Goal: Information Seeking & Learning: Find specific fact

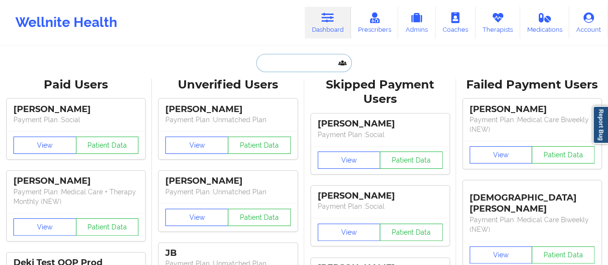
click at [296, 62] on input "text" at bounding box center [303, 63] width 95 height 18
paste input "[EMAIL_ADDRESS][DOMAIN_NAME]"
type input "[EMAIL_ADDRESS][DOMAIN_NAME]"
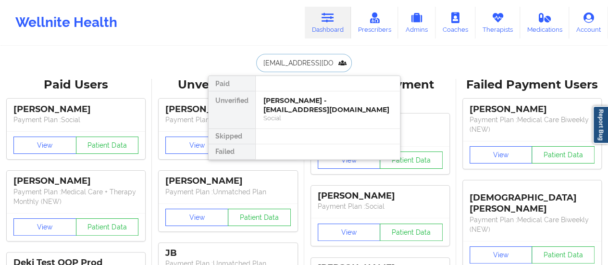
click at [300, 98] on div "[PERSON_NAME] - [EMAIL_ADDRESS][DOMAIN_NAME]" at bounding box center [327, 105] width 129 height 18
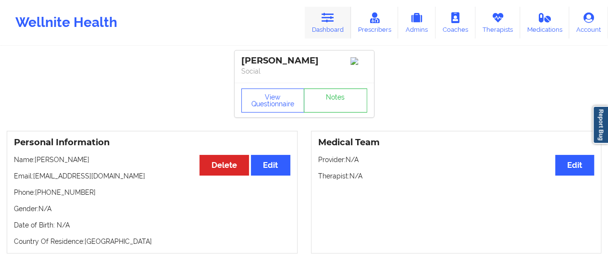
click at [320, 19] on link "Dashboard" at bounding box center [328, 23] width 46 height 32
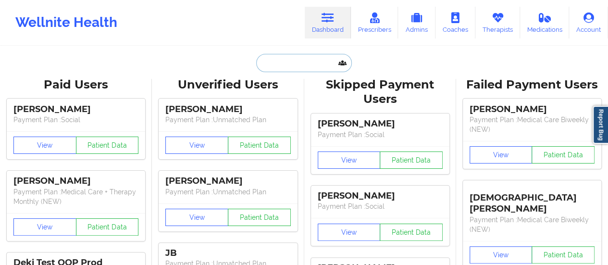
click at [311, 60] on input "text" at bounding box center [303, 63] width 95 height 18
paste input "[EMAIL_ADDRESS][DOMAIN_NAME]"
type input "[EMAIL_ADDRESS][DOMAIN_NAME]"
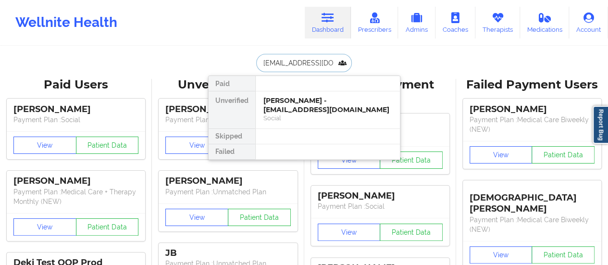
click at [299, 103] on div "[PERSON_NAME] - [EMAIL_ADDRESS][DOMAIN_NAME]" at bounding box center [327, 105] width 129 height 18
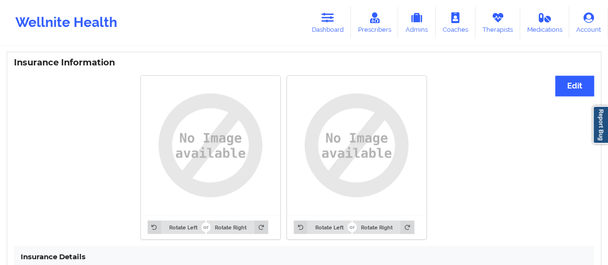
scroll to position [773, 0]
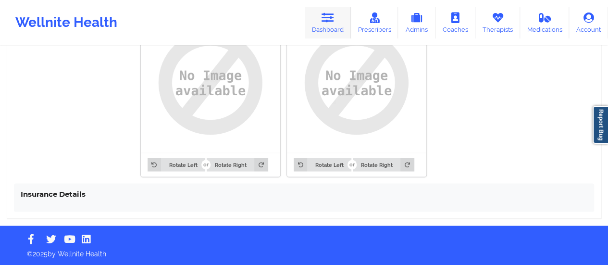
click at [330, 20] on icon at bounding box center [327, 17] width 12 height 11
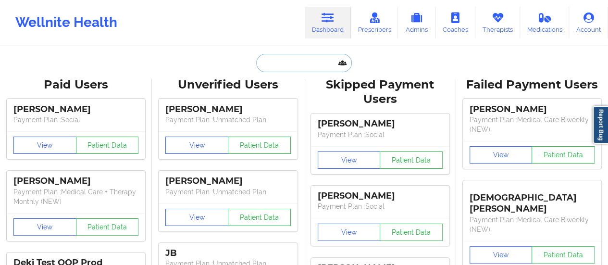
click at [295, 63] on input "text" at bounding box center [303, 63] width 95 height 18
paste input "[EMAIL_ADDRESS][DOMAIN_NAME]"
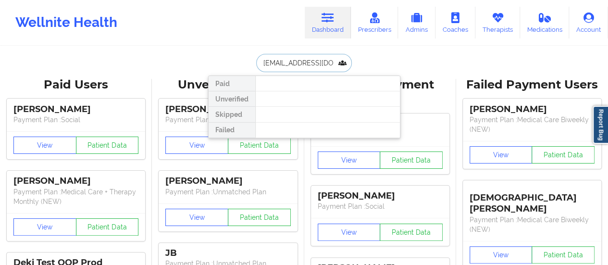
type input "[EMAIL_ADDRESS][DOMAIN_NAME]"
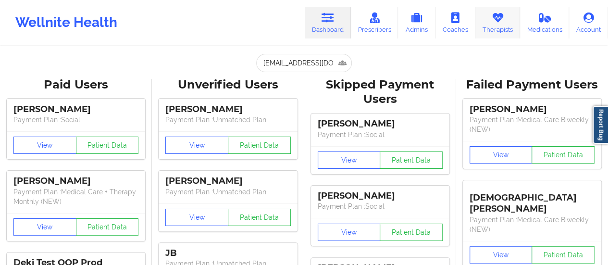
click at [492, 25] on link "Therapists" at bounding box center [497, 23] width 45 height 32
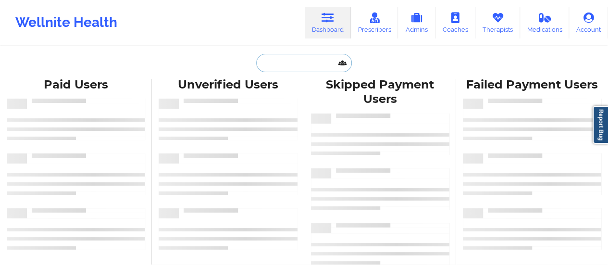
click at [309, 64] on input "text" at bounding box center [303, 63] width 95 height 18
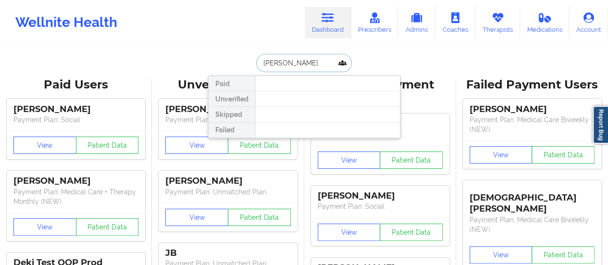
type input "Brianna Ba"
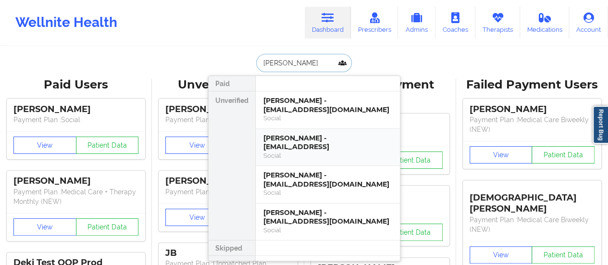
click at [301, 147] on div "Brianna Baker - joker42195@hotmail.comt" at bounding box center [327, 143] width 129 height 18
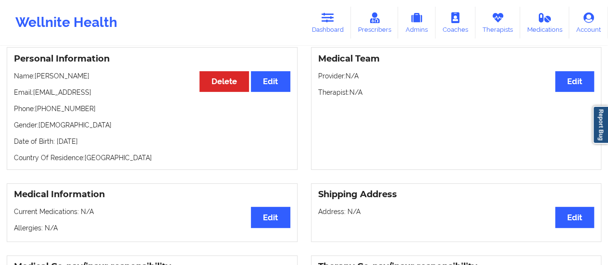
scroll to position [31, 0]
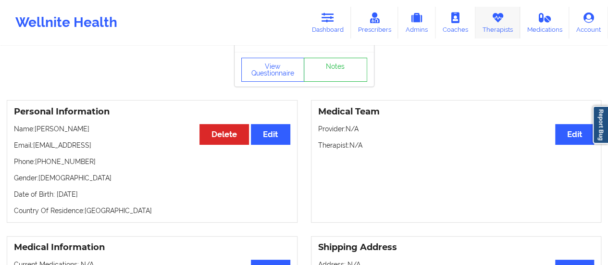
click at [503, 27] on link "Therapists" at bounding box center [497, 23] width 45 height 32
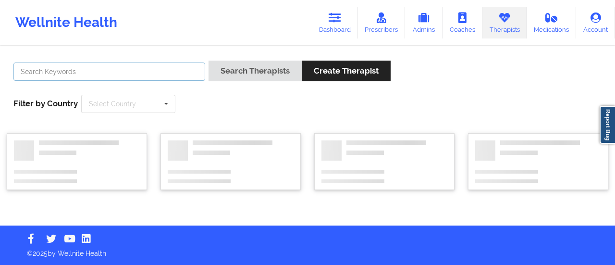
click at [139, 75] on input "text" at bounding box center [109, 71] width 192 height 18
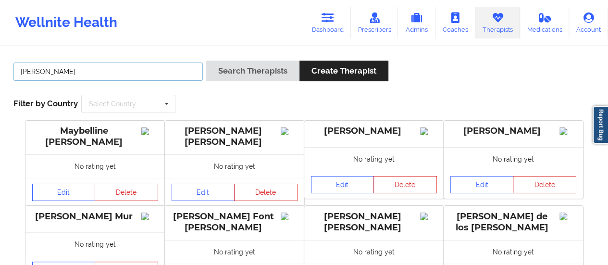
type input "Shatema Smit"
click at [206, 61] on button "Search Therapists" at bounding box center [252, 71] width 93 height 21
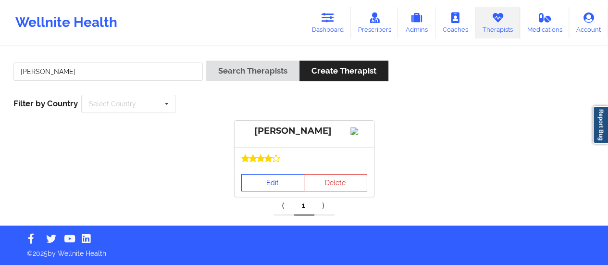
click at [276, 191] on link "Edit" at bounding box center [272, 182] width 63 height 17
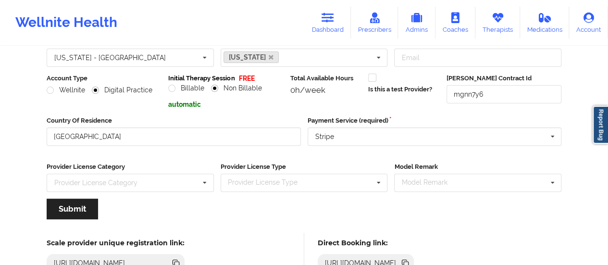
scroll to position [173, 0]
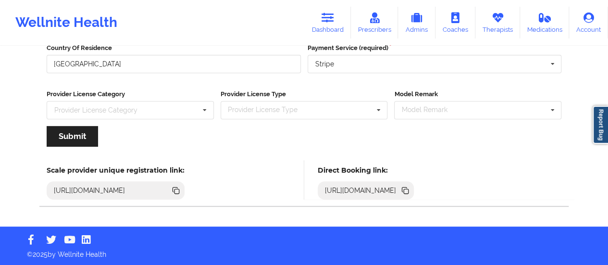
click at [408, 189] on icon at bounding box center [406, 191] width 5 height 5
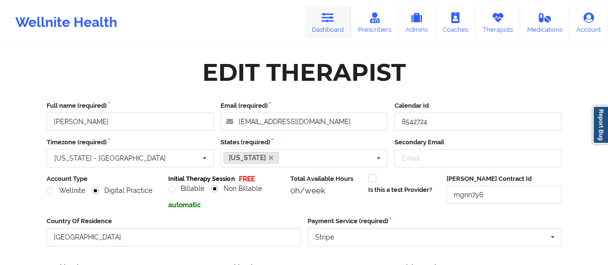
click at [332, 24] on link "Dashboard" at bounding box center [328, 23] width 46 height 32
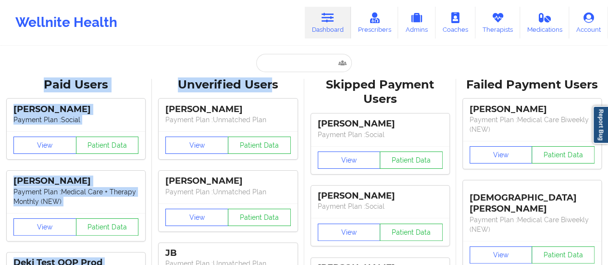
drag, startPoint x: 274, startPoint y: 73, endPoint x: 273, endPoint y: 63, distance: 9.7
click at [273, 63] on input "text" at bounding box center [303, 63] width 95 height 18
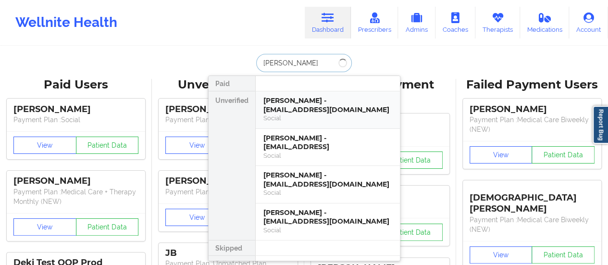
click at [327, 112] on div "Paid Unverified Brianna Baker - joker42195@hotmail.com Social Brianna Baker - j…" at bounding box center [304, 167] width 192 height 185
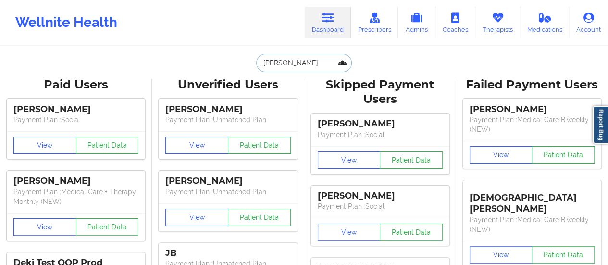
click at [291, 67] on input "Brianna" at bounding box center [303, 63] width 95 height 18
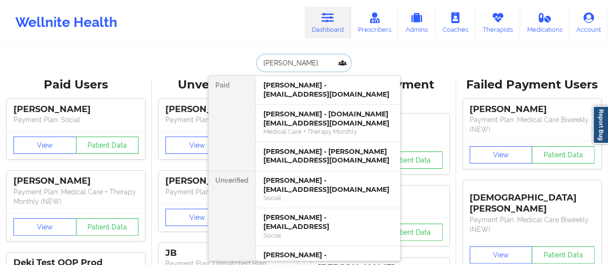
type input "Brianna Bak"
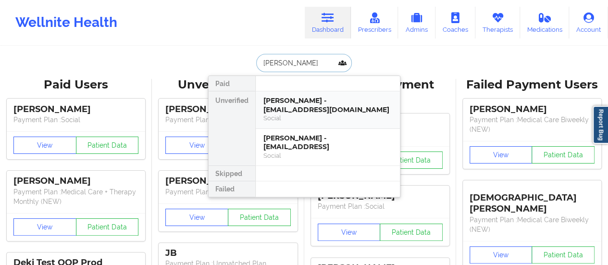
click at [306, 103] on div "Brianna Baker - joker42195@hotmail.com" at bounding box center [327, 105] width 129 height 18
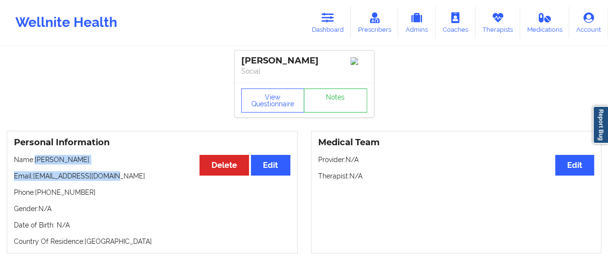
drag, startPoint x: 35, startPoint y: 163, endPoint x: 124, endPoint y: 178, distance: 90.2
click at [124, 178] on div "Personal Information Edit Delete Name: Brianna Baker Email: joker42195@hotmail.…" at bounding box center [152, 192] width 291 height 122
copy div "Brianna Baker Email: joker42195@hotmail.com"
click at [124, 178] on p "Email: joker42195@hotmail.com" at bounding box center [152, 176] width 276 height 10
drag, startPoint x: 115, startPoint y: 178, endPoint x: 12, endPoint y: 159, distance: 104.6
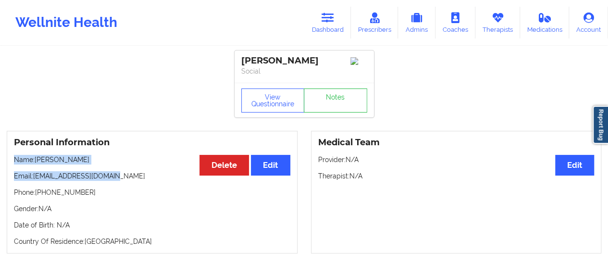
click at [12, 159] on div "Personal Information Edit Delete Name: Brianna Baker Email: joker42195@hotmail.…" at bounding box center [152, 192] width 291 height 122
copy div "Name: Brianna Baker Email: joker42195@hotmail.com"
click at [493, 21] on icon at bounding box center [497, 17] width 12 height 11
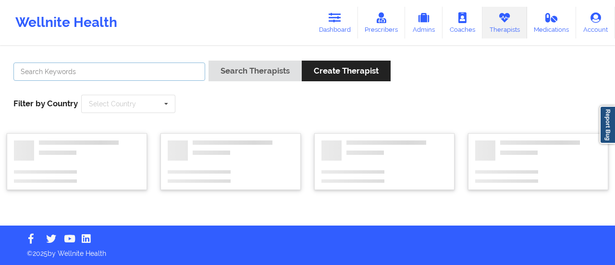
click at [176, 68] on input "text" at bounding box center [109, 71] width 192 height 18
paste input "Sharon Phelps"
click at [208, 61] on button "Search Therapists" at bounding box center [254, 71] width 93 height 21
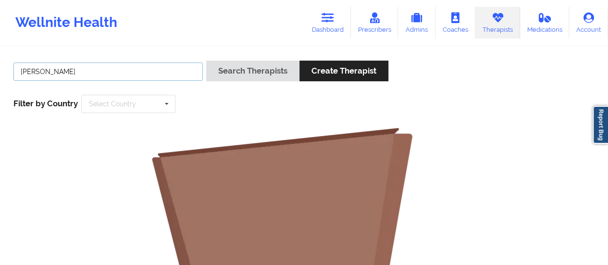
click at [206, 61] on button "Search Therapists" at bounding box center [252, 71] width 93 height 21
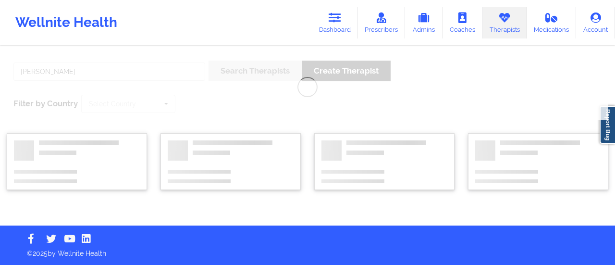
click at [181, 100] on div "Sharon Search Therapists Create Therapist Filter by Country Select Country Aust…" at bounding box center [307, 136] width 615 height 178
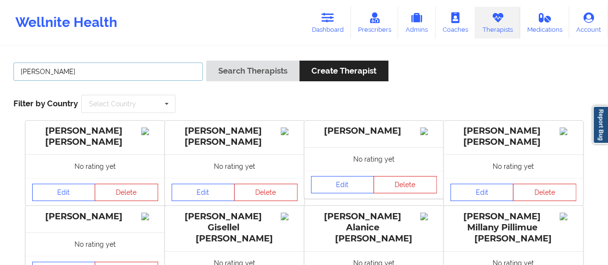
click at [135, 79] on input "Sharon" at bounding box center [107, 71] width 189 height 18
paste input "Phelps"
drag, startPoint x: 43, startPoint y: 69, endPoint x: 13, endPoint y: 70, distance: 29.8
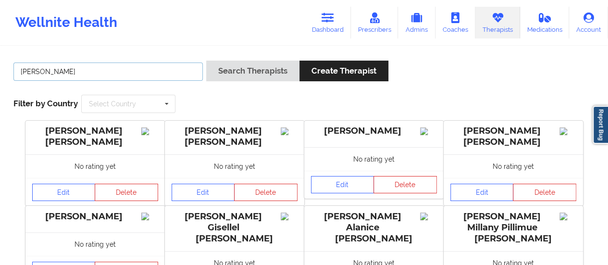
click at [13, 70] on input "Sharon Phelps" at bounding box center [107, 71] width 189 height 18
type input "Phelps"
click at [206, 61] on button "Search Therapists" at bounding box center [252, 71] width 93 height 21
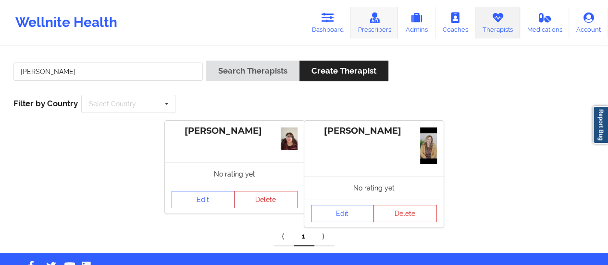
click at [382, 24] on link "Prescribers" at bounding box center [375, 23] width 48 height 32
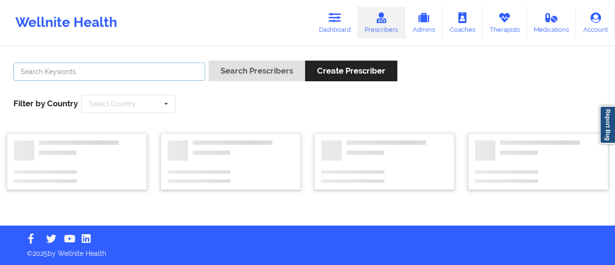
click at [184, 68] on input "text" at bounding box center [109, 71] width 192 height 18
paste input "Sharon Phelps"
click at [208, 61] on button "Search Prescribers" at bounding box center [256, 71] width 97 height 21
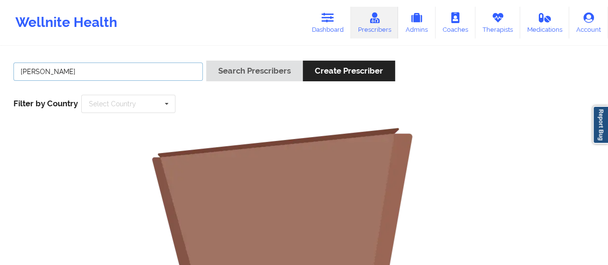
drag, startPoint x: 44, startPoint y: 71, endPoint x: 13, endPoint y: 72, distance: 30.7
click at [13, 72] on input "Sharon Phelps" at bounding box center [107, 71] width 189 height 18
type input "Phelps"
click at [206, 61] on button "Search Prescribers" at bounding box center [254, 71] width 97 height 21
click at [492, 24] on link "Therapists" at bounding box center [497, 23] width 45 height 32
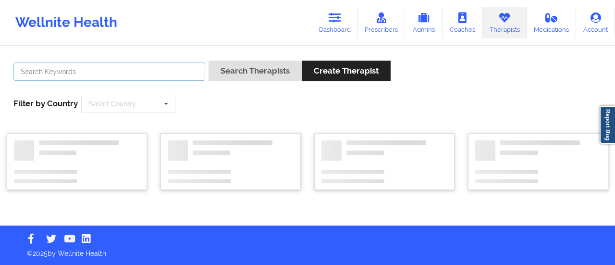
click at [110, 69] on input "text" at bounding box center [109, 71] width 192 height 18
paste input "Sharion Phelps"
click at [208, 61] on button "Search Therapists" at bounding box center [254, 71] width 93 height 21
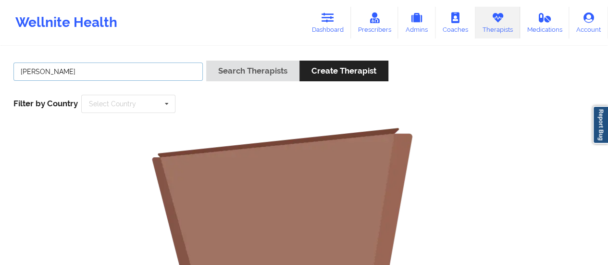
drag, startPoint x: 45, startPoint y: 69, endPoint x: 95, endPoint y: 73, distance: 50.1
click at [95, 73] on input "Sharion Phelps" at bounding box center [107, 71] width 189 height 18
click at [206, 61] on button "Search Therapists" at bounding box center [252, 71] width 93 height 21
type input "Sharion"
click at [206, 61] on button "Search Therapists" at bounding box center [252, 71] width 93 height 21
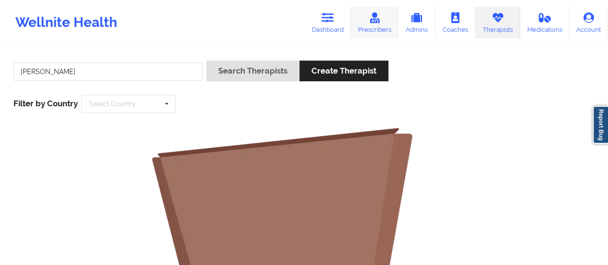
click at [372, 25] on link "Prescribers" at bounding box center [375, 23] width 48 height 32
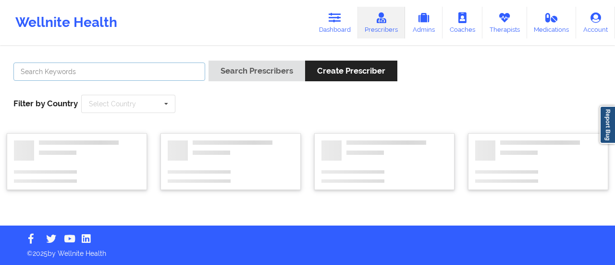
click at [155, 74] on input "text" at bounding box center [109, 71] width 192 height 18
paste input "Sharion Phelps"
click at [208, 61] on button "Search Prescribers" at bounding box center [256, 71] width 97 height 21
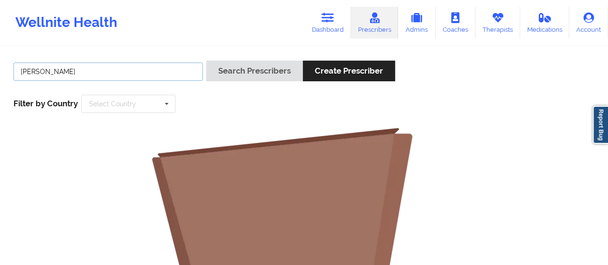
drag, startPoint x: 46, startPoint y: 71, endPoint x: 13, endPoint y: 71, distance: 32.7
click at [13, 71] on input "Sharion Phelps" at bounding box center [107, 71] width 189 height 18
type input "Phelps"
click at [206, 61] on button "Search Prescribers" at bounding box center [254, 71] width 97 height 21
click at [492, 24] on link "Therapists" at bounding box center [497, 23] width 45 height 32
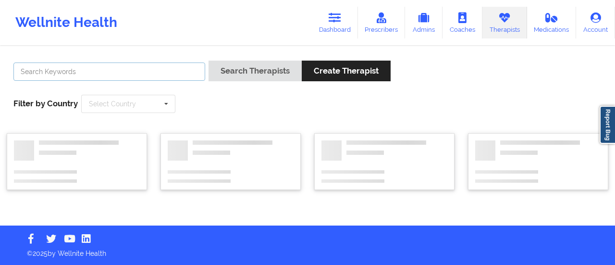
click at [158, 72] on input "text" at bounding box center [109, 71] width 192 height 18
paste input "Sharion Phelps"
drag, startPoint x: 47, startPoint y: 69, endPoint x: 24, endPoint y: 68, distance: 22.1
click at [24, 68] on input "Sharion Phelps" at bounding box center [109, 71] width 192 height 18
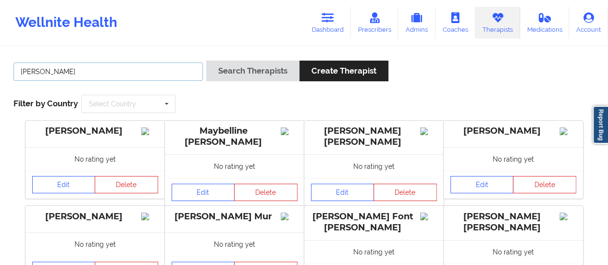
click at [206, 61] on button "Search Therapists" at bounding box center [252, 71] width 93 height 21
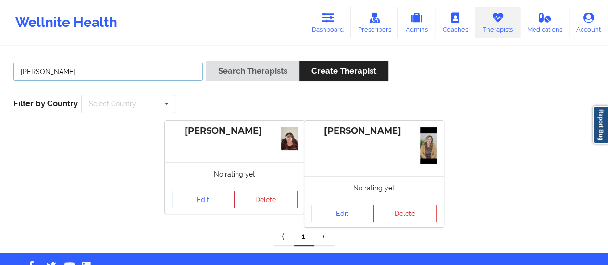
click at [77, 77] on input "Phelps" at bounding box center [107, 71] width 189 height 18
paste input "Sharion"
drag, startPoint x: 43, startPoint y: 71, endPoint x: 127, endPoint y: 69, distance: 83.6
click at [127, 69] on input "Sharion Phelps" at bounding box center [107, 71] width 189 height 18
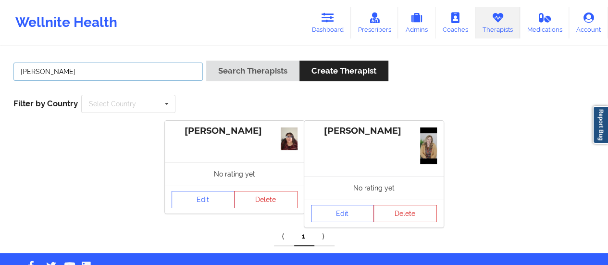
type input "Sharion"
click at [206, 61] on button "Search Therapists" at bounding box center [252, 71] width 93 height 21
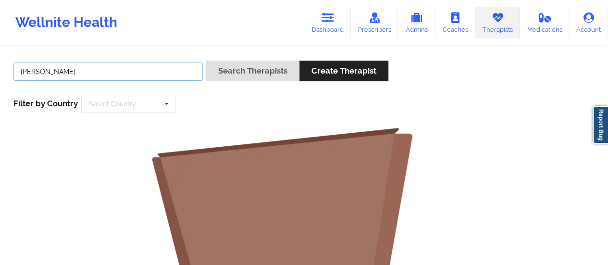
click at [22, 73] on input "Sharion" at bounding box center [107, 71] width 189 height 18
click at [206, 61] on button "Search Therapists" at bounding box center [252, 71] width 93 height 21
click at [323, 22] on icon at bounding box center [327, 17] width 12 height 11
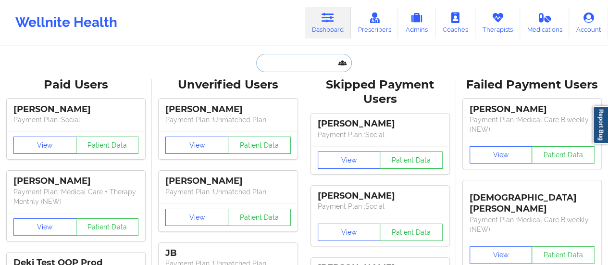
click at [306, 57] on input "text" at bounding box center [303, 63] width 95 height 18
paste input "mayavirdell@gmail.com"
type input "mayavirdell@gmail.com"
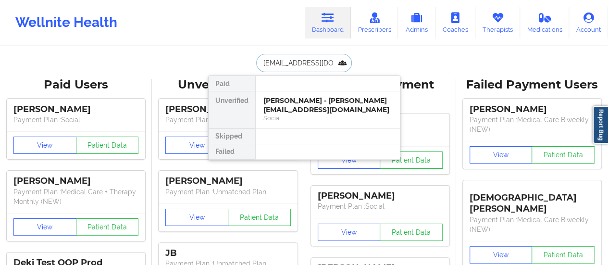
click at [323, 106] on div "Maya Virdell - mayavirdell@gmail.com" at bounding box center [327, 105] width 129 height 18
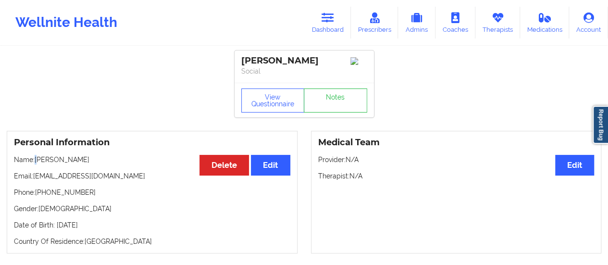
click at [37, 163] on p "Name: Maya Virdell" at bounding box center [152, 160] width 276 height 10
drag, startPoint x: 37, startPoint y: 163, endPoint x: 110, endPoint y: 166, distance: 73.1
click at [110, 164] on p "Name: Maya Virdell" at bounding box center [152, 160] width 276 height 10
copy p "[PERSON_NAME]"
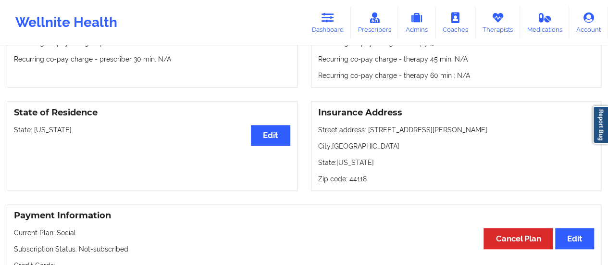
scroll to position [359, 0]
